Goal: Task Accomplishment & Management: Manage account settings

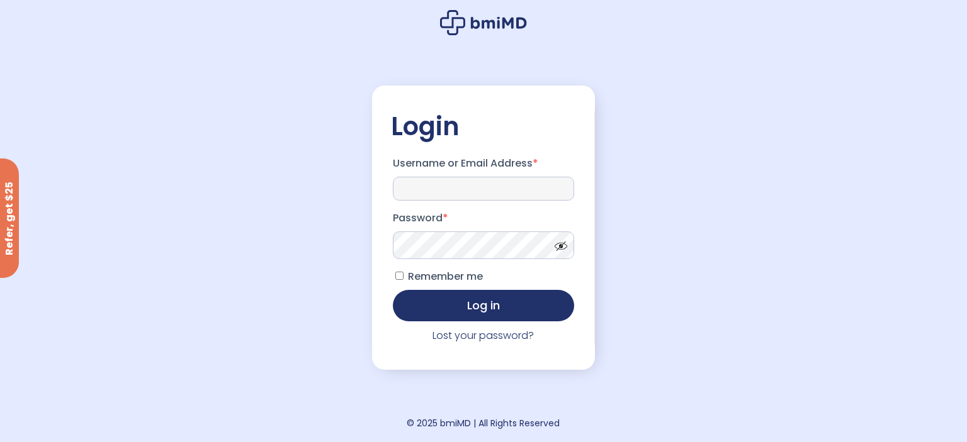
click at [409, 189] on input "Username or Email Address *" at bounding box center [483, 189] width 181 height 24
type input "**********"
click at [456, 305] on button "Log in" at bounding box center [483, 304] width 181 height 31
